Goal: Entertainment & Leisure: Consume media (video, audio)

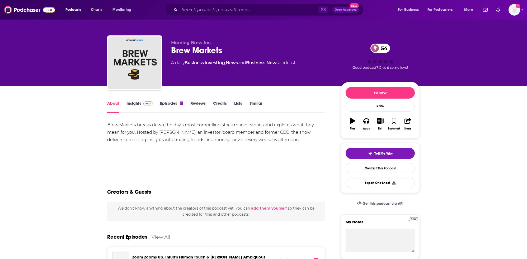
click at [166, 105] on link "Episodes 6" at bounding box center [171, 107] width 23 height 12
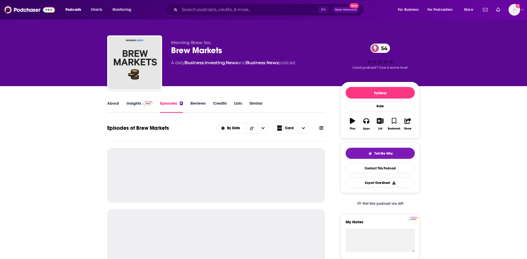
scroll to position [110, 0]
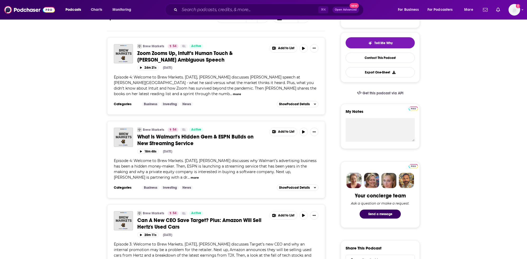
click at [233, 93] on button "more" at bounding box center [237, 94] width 8 height 4
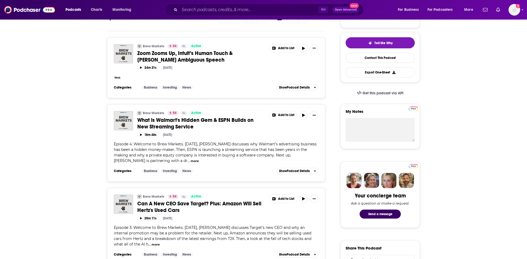
click at [191, 159] on button "more" at bounding box center [195, 161] width 8 height 4
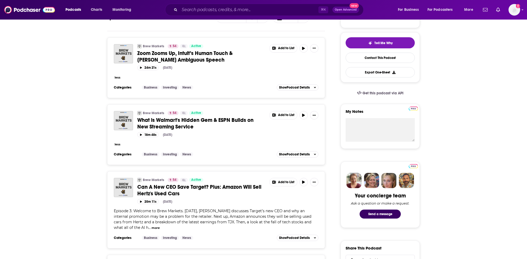
scroll to position [119, 0]
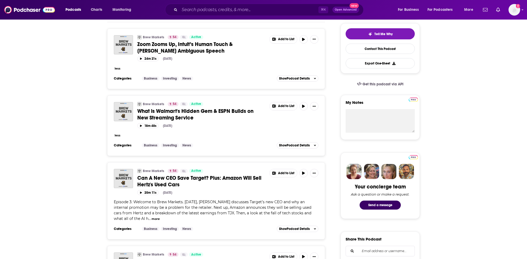
click at [129, 133] on div "less" at bounding box center [216, 135] width 205 height 6
click at [119, 133] on button "less" at bounding box center [118, 135] width 6 height 4
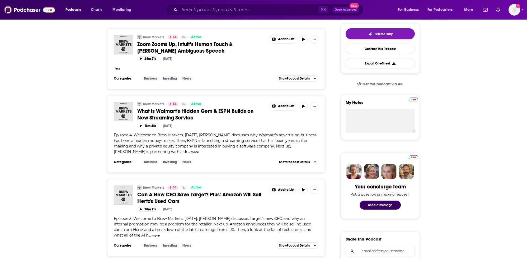
click at [191, 150] on button "more" at bounding box center [195, 152] width 8 height 4
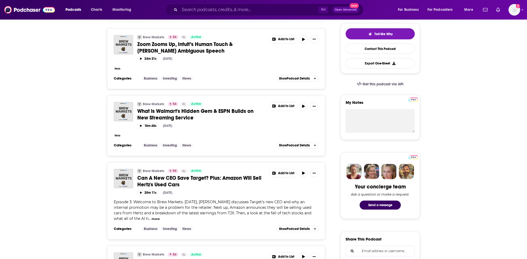
click at [114, 133] on span "less" at bounding box center [117, 135] width 7 height 5
click at [115, 133] on span "less" at bounding box center [117, 135] width 7 height 5
click at [115, 133] on button "less" at bounding box center [118, 135] width 6 height 4
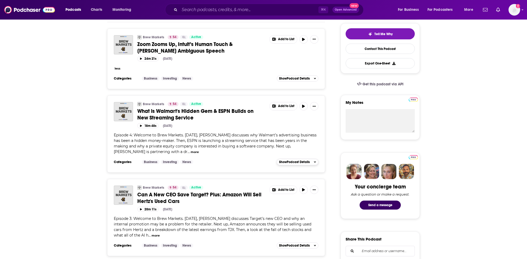
click at [301, 159] on button "Show Podcast Details" at bounding box center [298, 162] width 42 height 6
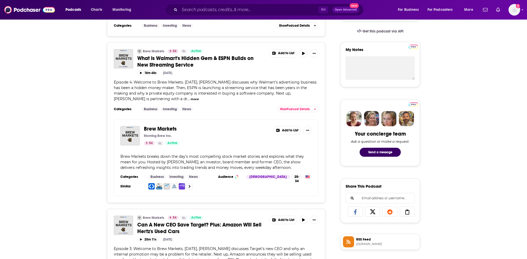
scroll to position [172, 0]
click at [217, 55] on span "What is Walmart's Hidden Gem & ESPN Builds on New Streaming Service" at bounding box center [195, 61] width 116 height 13
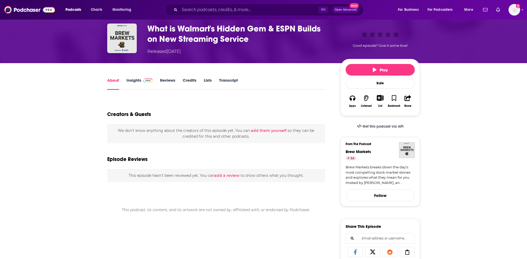
scroll to position [23, 0]
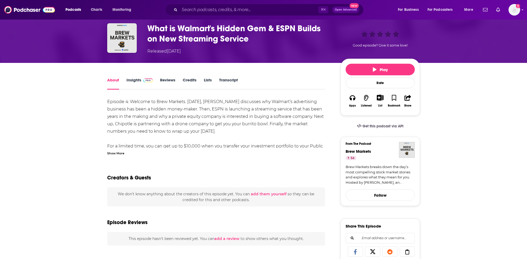
click at [119, 152] on div "Show More" at bounding box center [115, 152] width 17 height 5
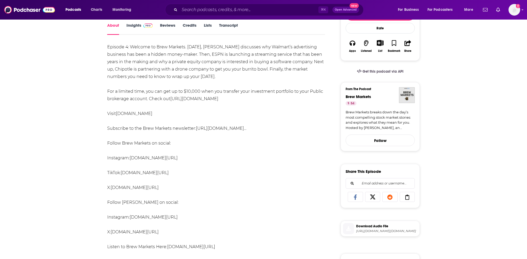
scroll to position [0, 0]
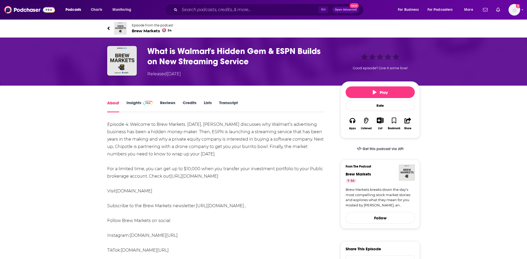
click at [125, 102] on div "About" at bounding box center [116, 106] width 19 height 12
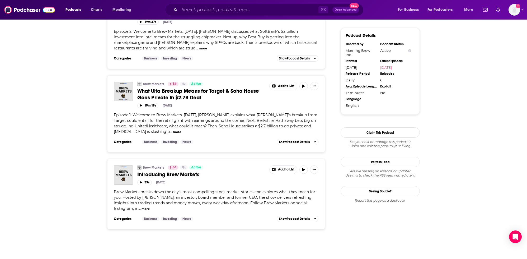
scroll to position [408, 0]
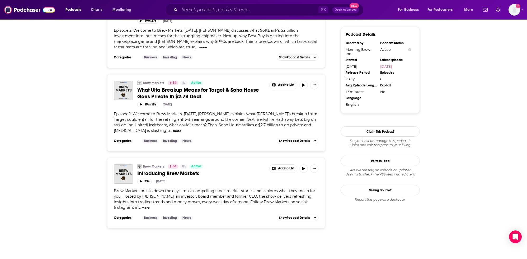
click at [160, 87] on span "What Ulta Breakup Means for Target & Soho House Goes Private in $2.7B Deal" at bounding box center [198, 93] width 122 height 13
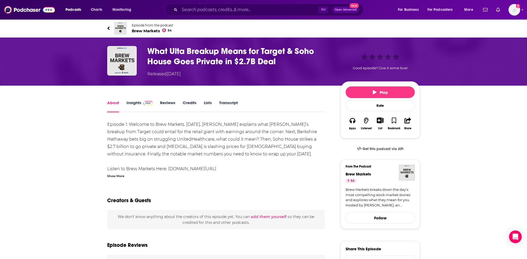
click at [189, 170] on div "Episode 1: Welcome to Brew Markets. [DATE], [PERSON_NAME] explains what [PERSON…" at bounding box center [216, 149] width 218 height 57
click at [190, 167] on link "[DOMAIN_NAME][URL]⁠" at bounding box center [192, 168] width 48 height 5
